Goal: Information Seeking & Learning: Learn about a topic

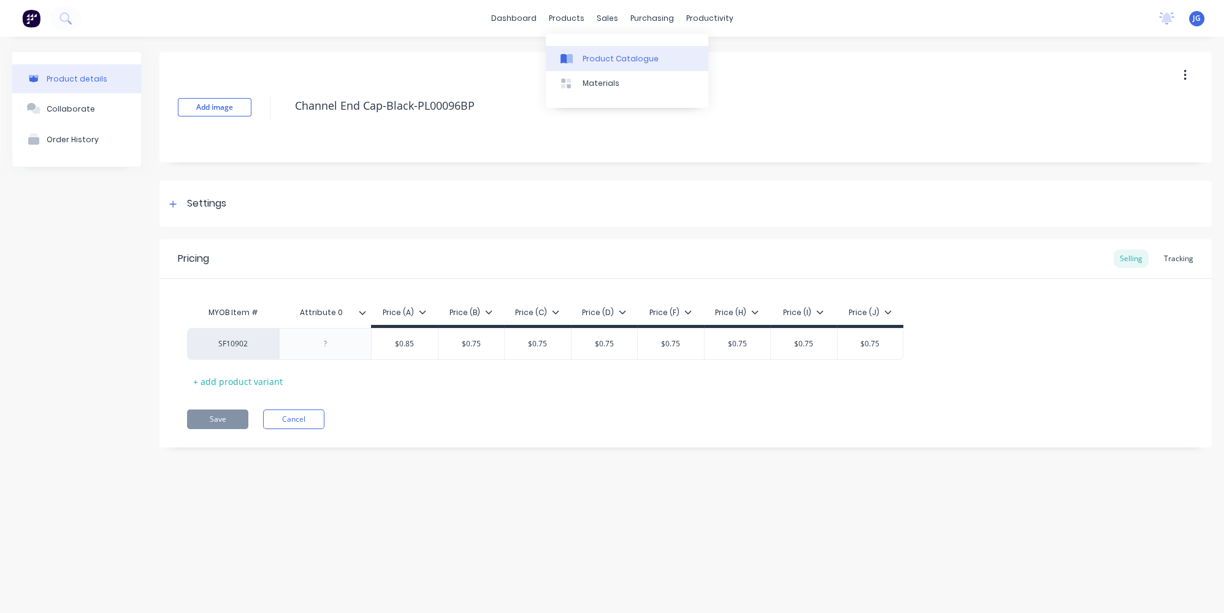
click at [586, 55] on div "Product Catalogue" at bounding box center [621, 58] width 76 height 11
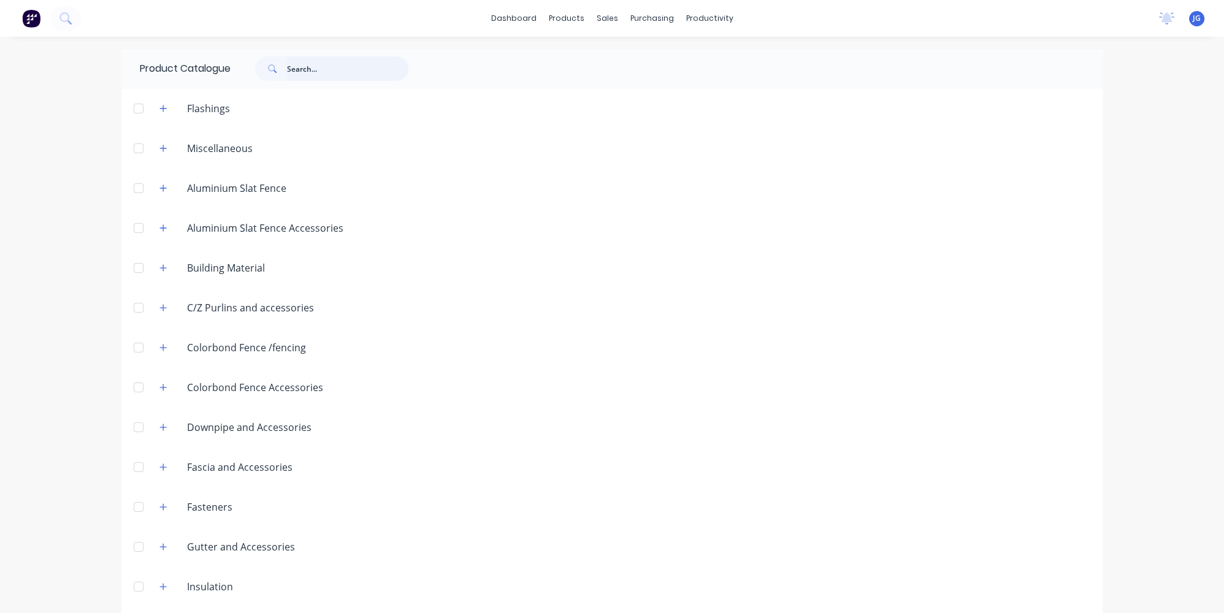
click at [293, 70] on input "text" at bounding box center [347, 68] width 121 height 25
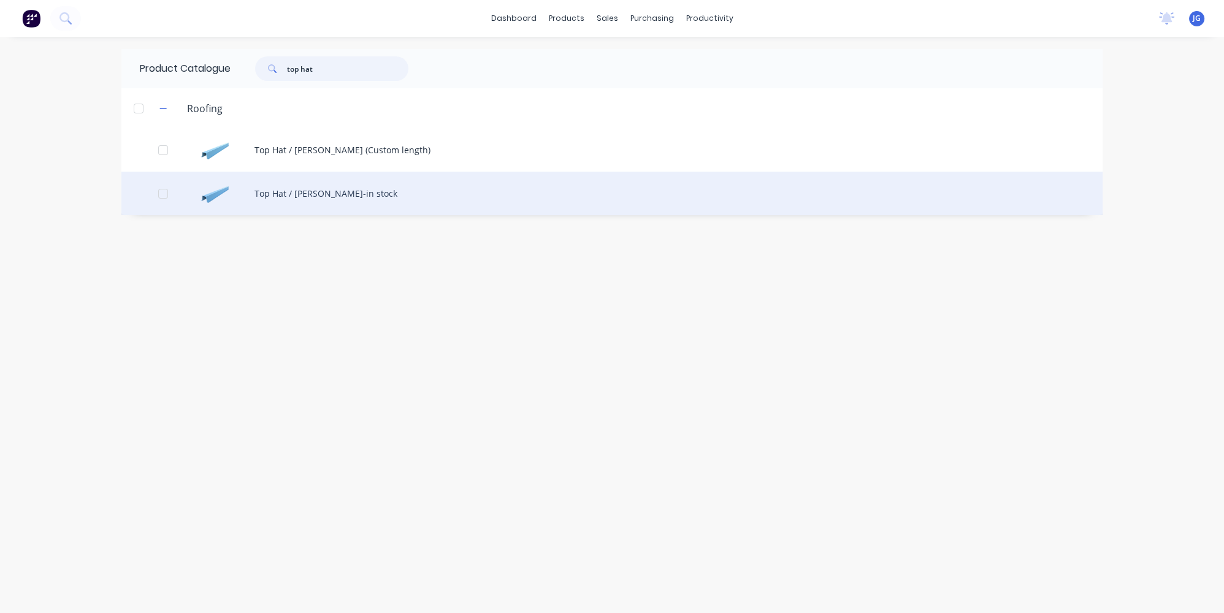
type input "top hat"
click at [293, 186] on div "Top Hat / [PERSON_NAME]-in stock" at bounding box center [611, 194] width 981 height 44
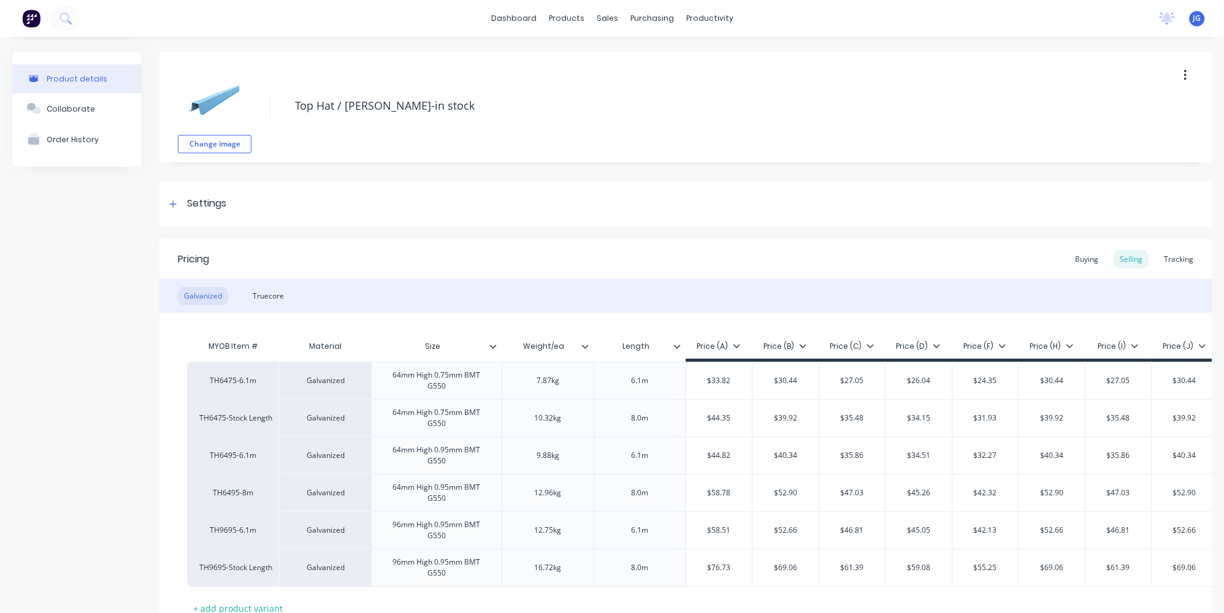
type textarea "x"
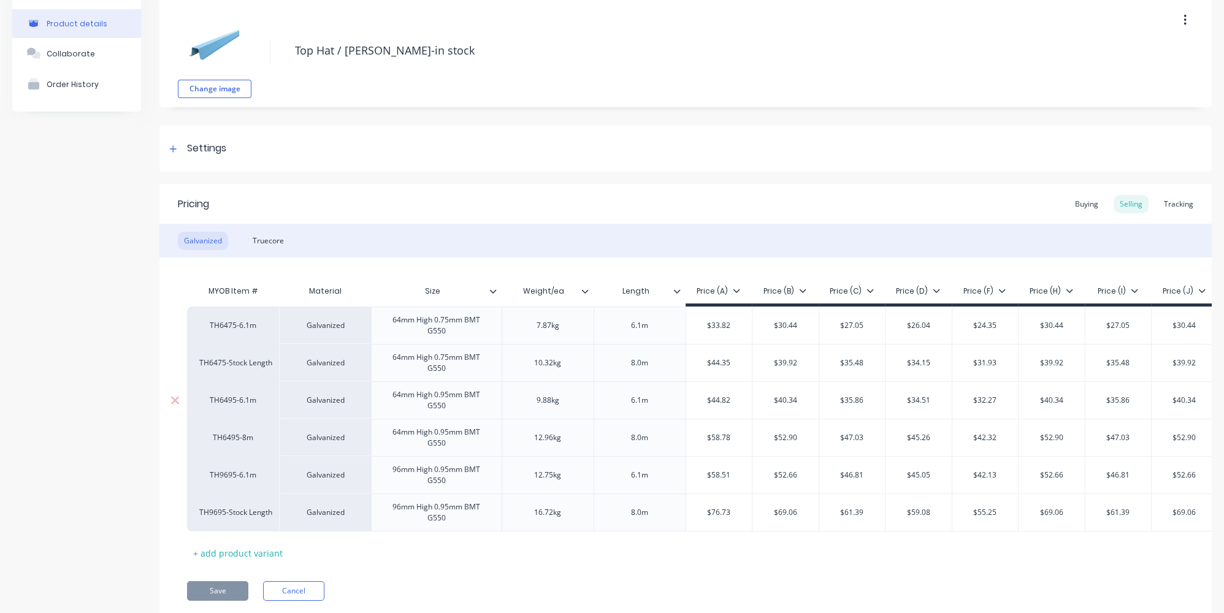
scroll to position [101, 0]
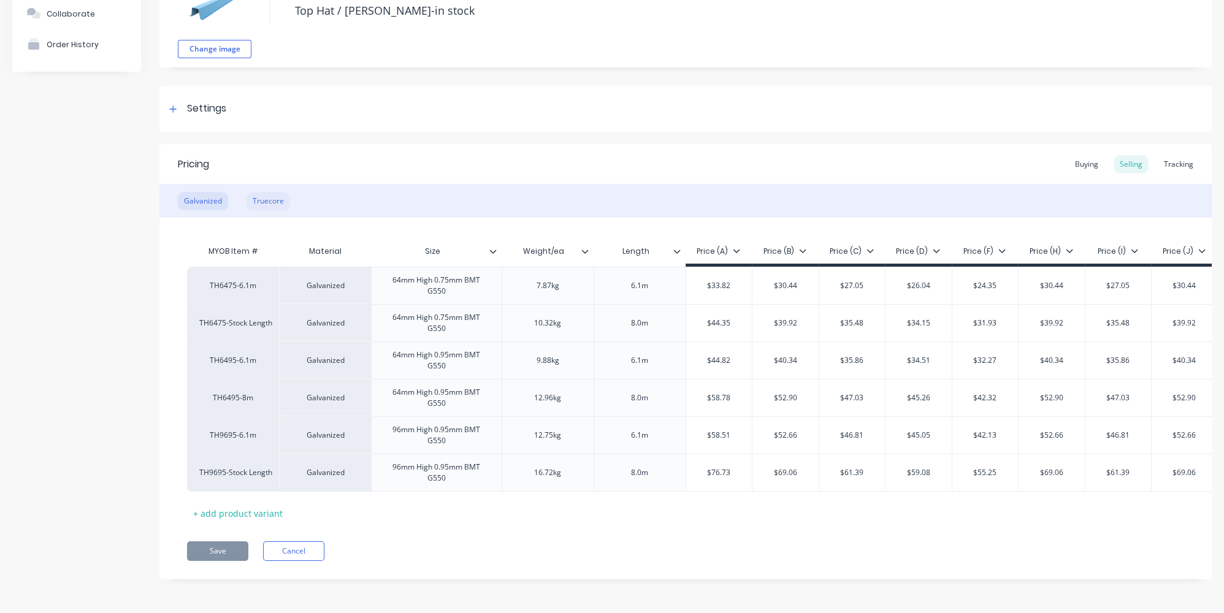
click at [260, 200] on div "Truecore" at bounding box center [269, 201] width 44 height 18
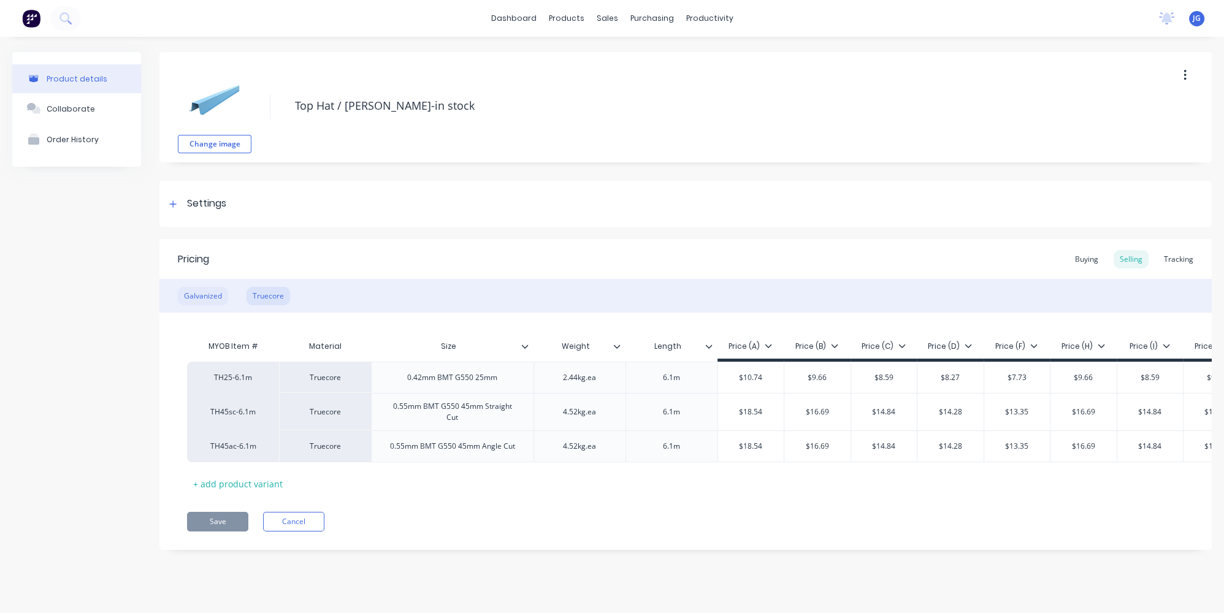
click at [205, 299] on div "Galvanized" at bounding box center [203, 296] width 50 height 18
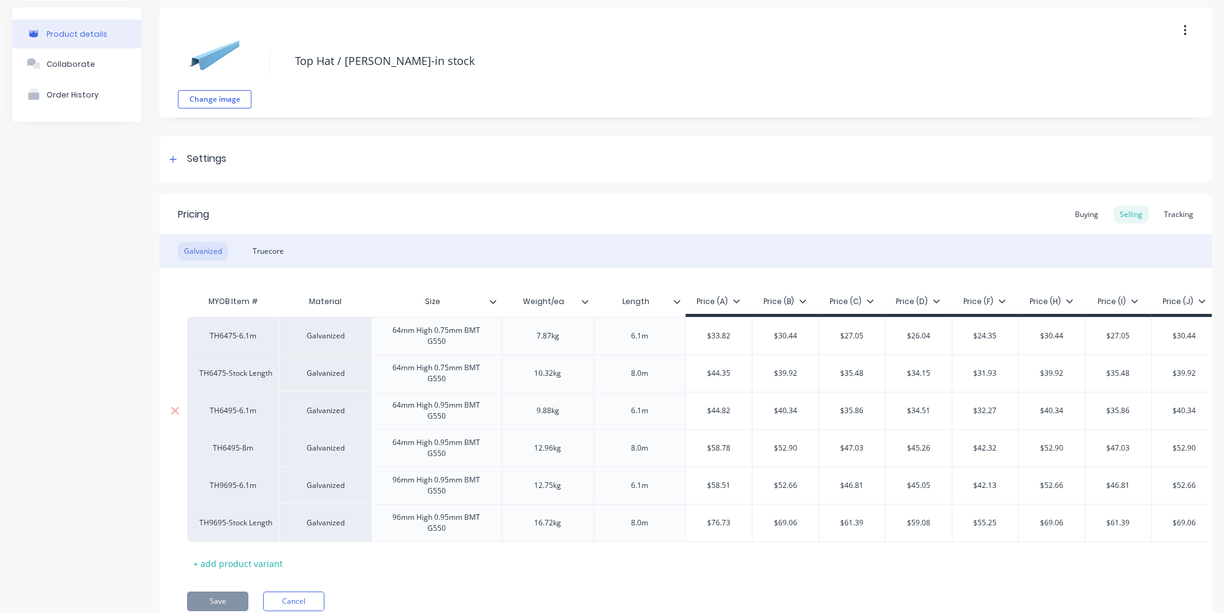
scroll to position [101, 0]
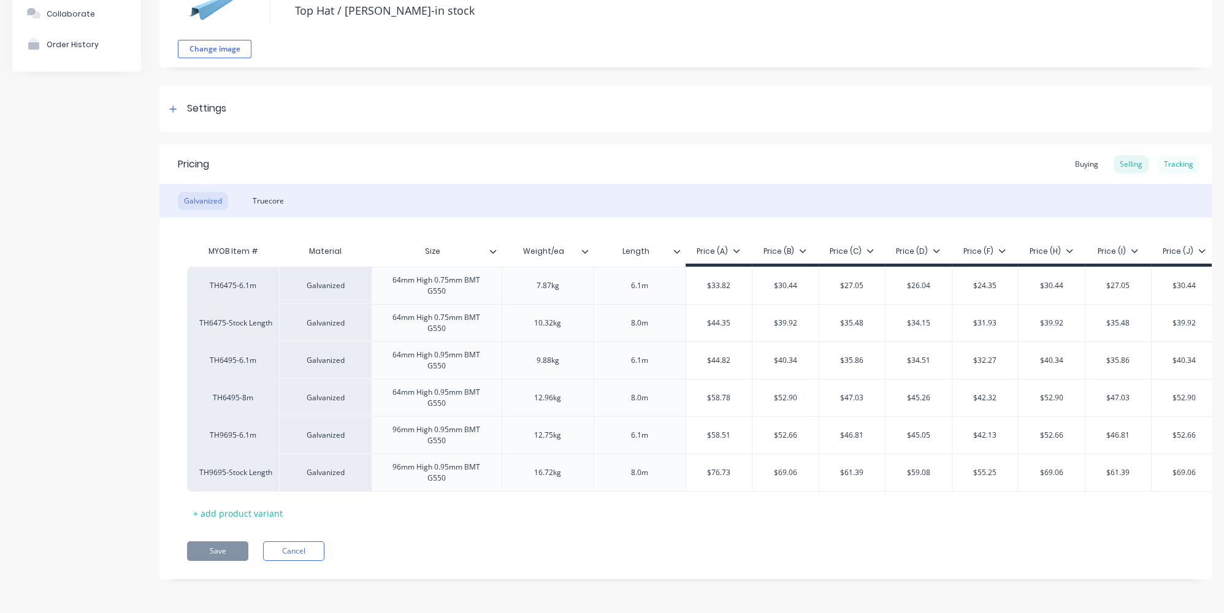
click at [1164, 158] on div "Tracking" at bounding box center [1179, 164] width 42 height 18
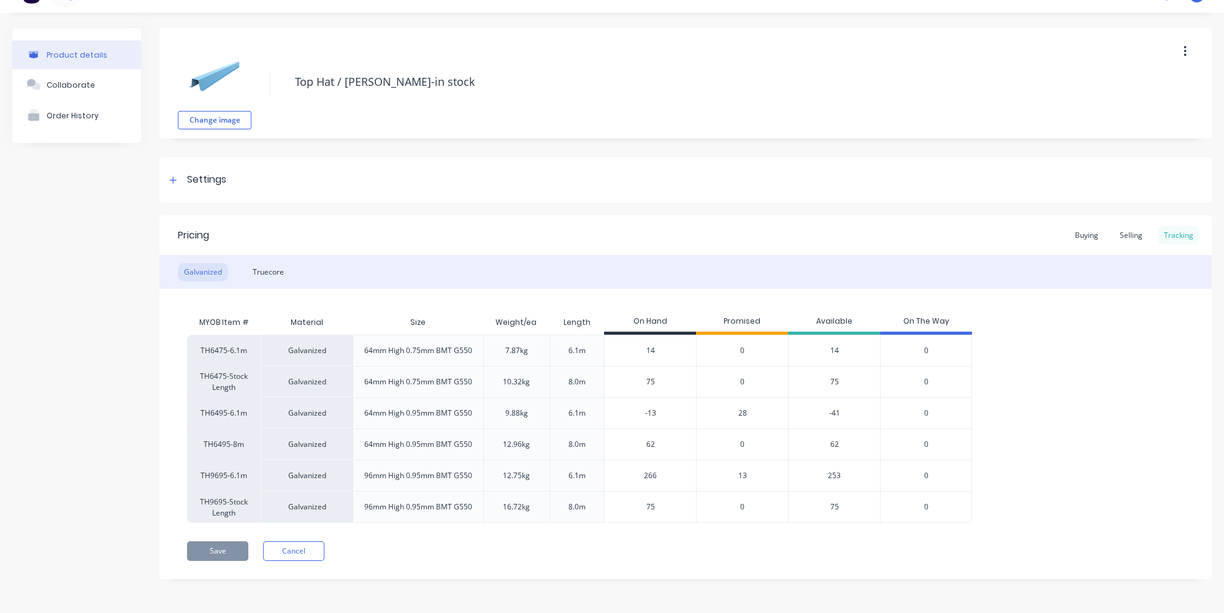
scroll to position [21, 0]
click at [267, 272] on div "Truecore" at bounding box center [269, 275] width 44 height 18
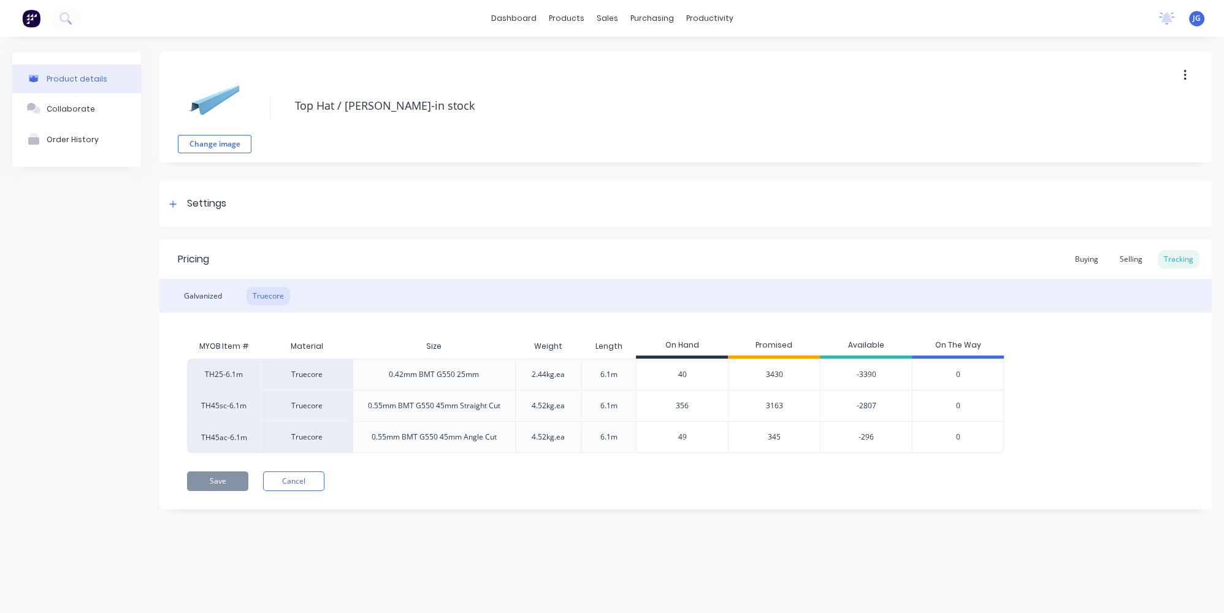
scroll to position [0, 0]
click at [215, 299] on div "Galvanized" at bounding box center [203, 296] width 50 height 18
